Goal: Task Accomplishment & Management: Complete application form

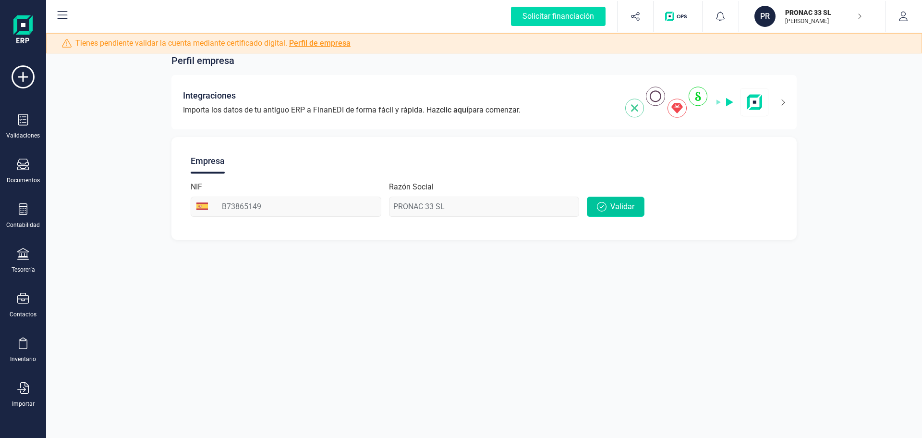
click at [617, 199] on button "Validar" at bounding box center [616, 206] width 58 height 20
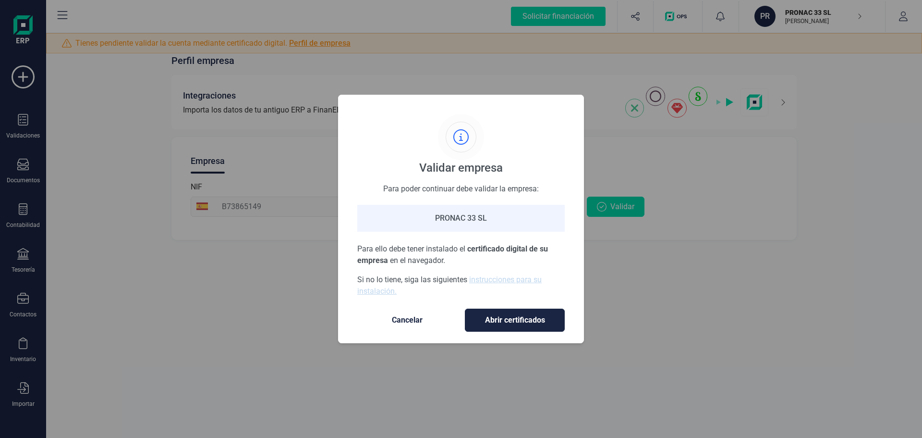
click at [410, 319] on span "Cancelar" at bounding box center [407, 320] width 81 height 12
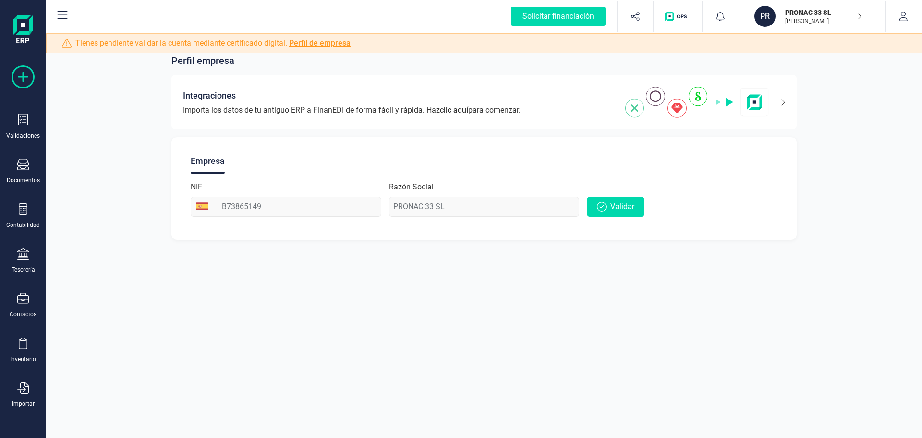
click at [25, 74] on icon at bounding box center [23, 76] width 23 height 23
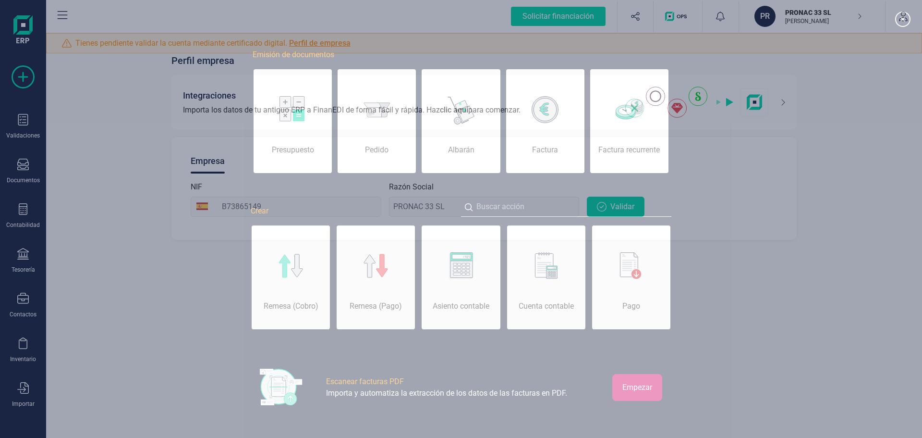
scroll to position [0, 48]
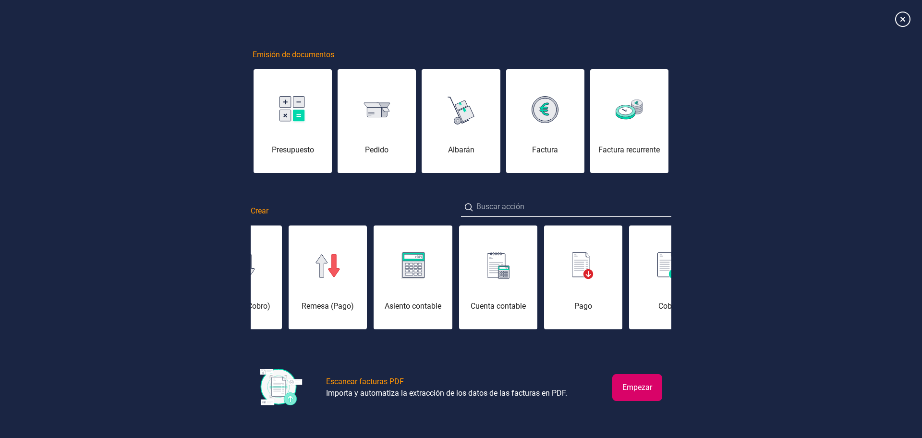
click at [483, 273] on div at bounding box center [498, 265] width 78 height 23
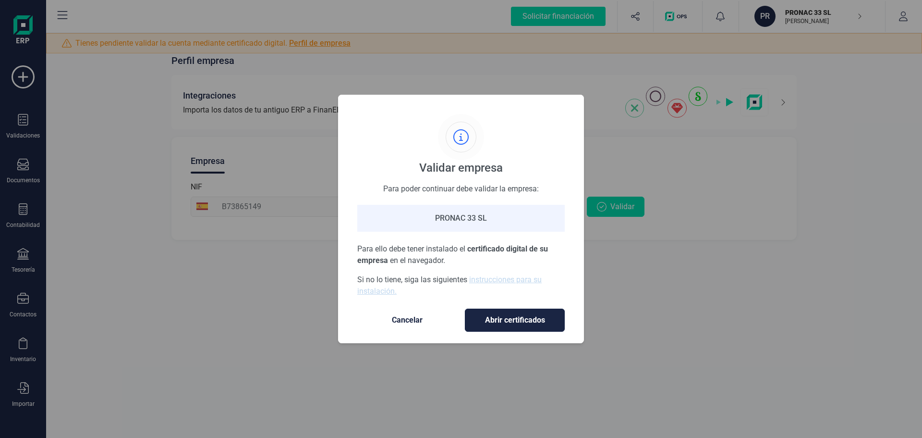
click at [519, 319] on span "Abrir certificados" at bounding box center [515, 320] width 80 height 12
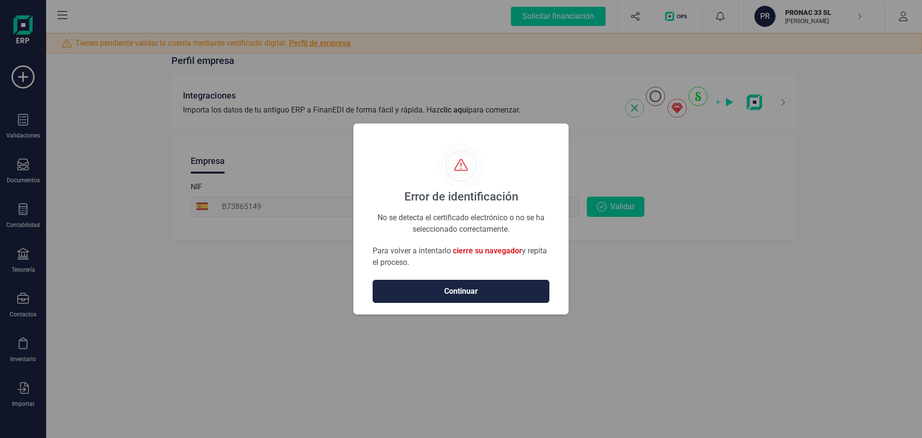
click at [466, 292] on span "Continuar" at bounding box center [461, 291] width 157 height 12
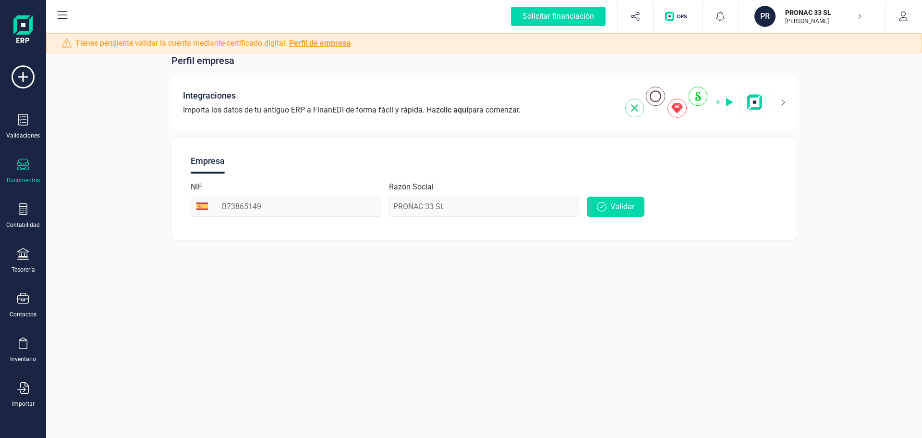
click at [25, 173] on div "Documentos" at bounding box center [23, 171] width 38 height 25
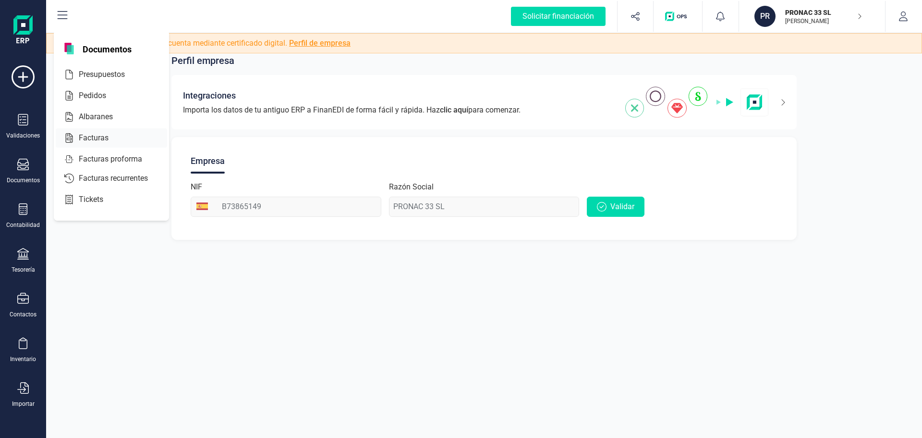
click at [92, 137] on span "Facturas" at bounding box center [100, 138] width 51 height 12
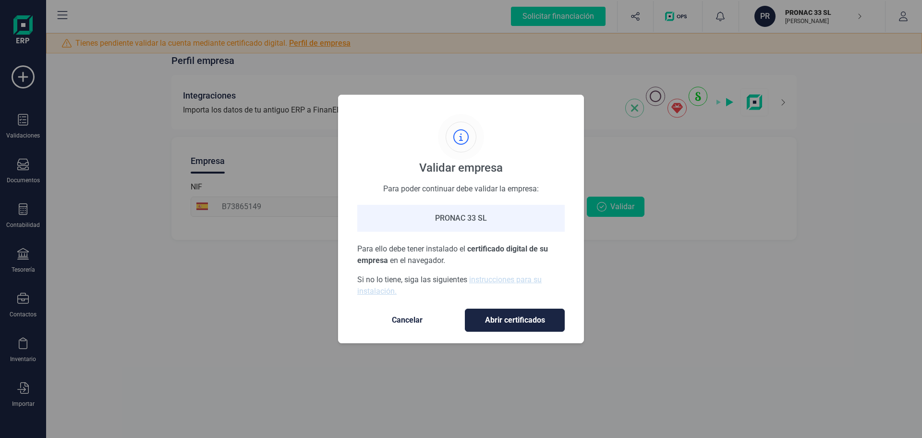
click at [56, 100] on div "Validar empresa Para poder continuar debe validar la empresa: PRONAC 33 SL Para…" at bounding box center [461, 219] width 922 height 438
click at [62, 121] on div "Validar empresa Para poder continuar debe validar la empresa: PRONAC 33 SL Para…" at bounding box center [461, 219] width 922 height 438
click at [396, 319] on span "Cancelar" at bounding box center [407, 320] width 81 height 12
